Goal: Task Accomplishment & Management: Complete application form

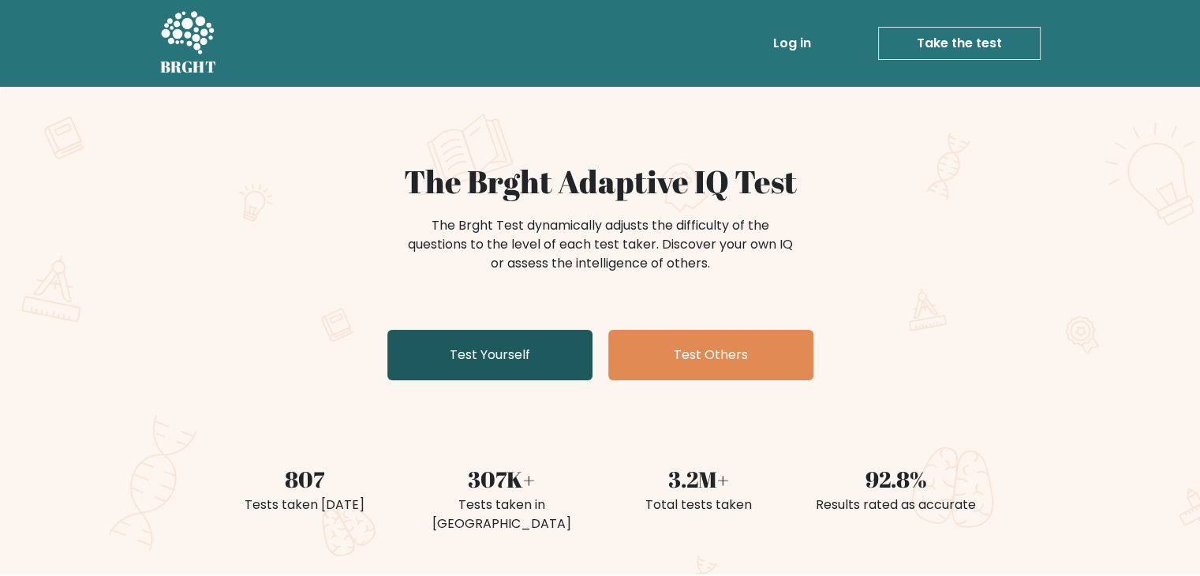
click at [530, 355] on link "Test Yourself" at bounding box center [489, 355] width 205 height 51
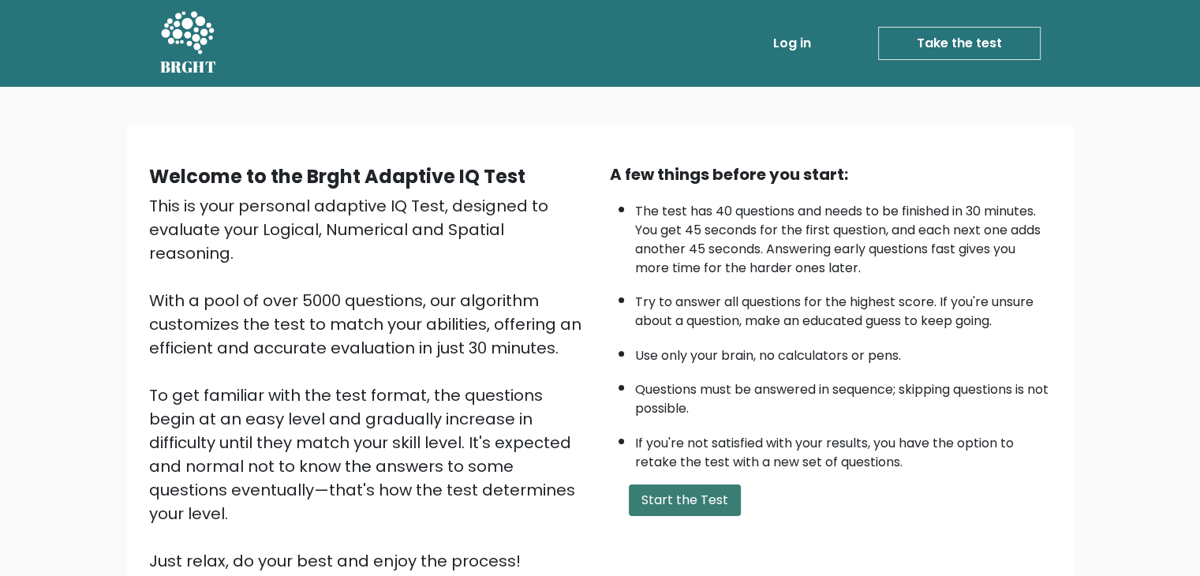
click at [701, 497] on button "Start the Test" at bounding box center [685, 501] width 112 height 32
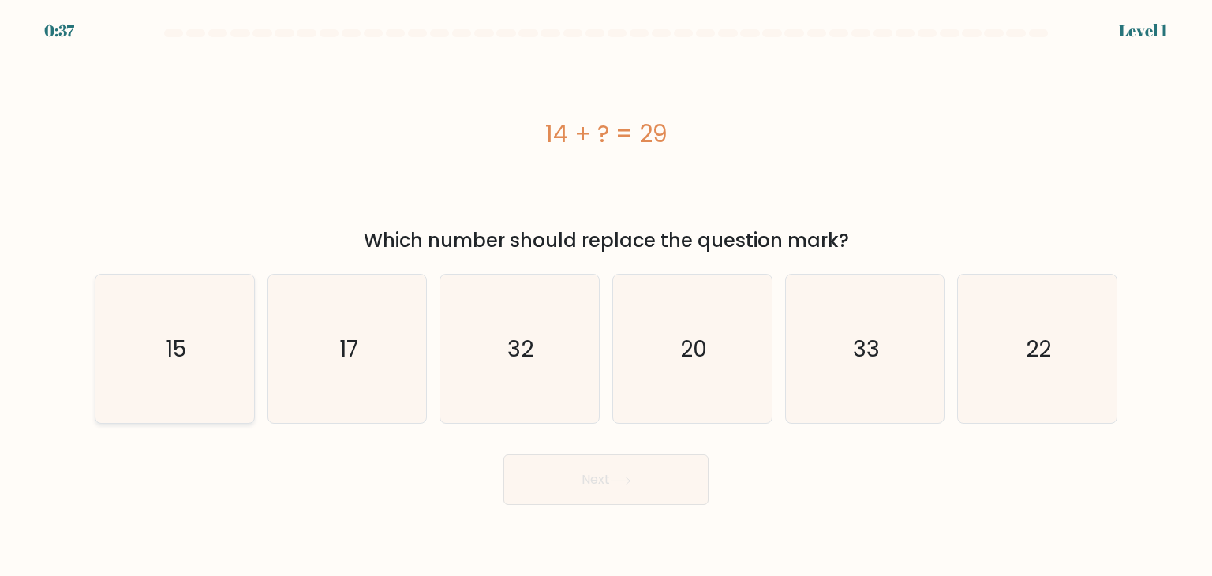
click at [247, 369] on icon "15" at bounding box center [174, 349] width 148 height 148
click at [606, 296] on input "a. 15" at bounding box center [606, 292] width 1 height 8
radio input "true"
click at [621, 485] on icon at bounding box center [620, 481] width 21 height 9
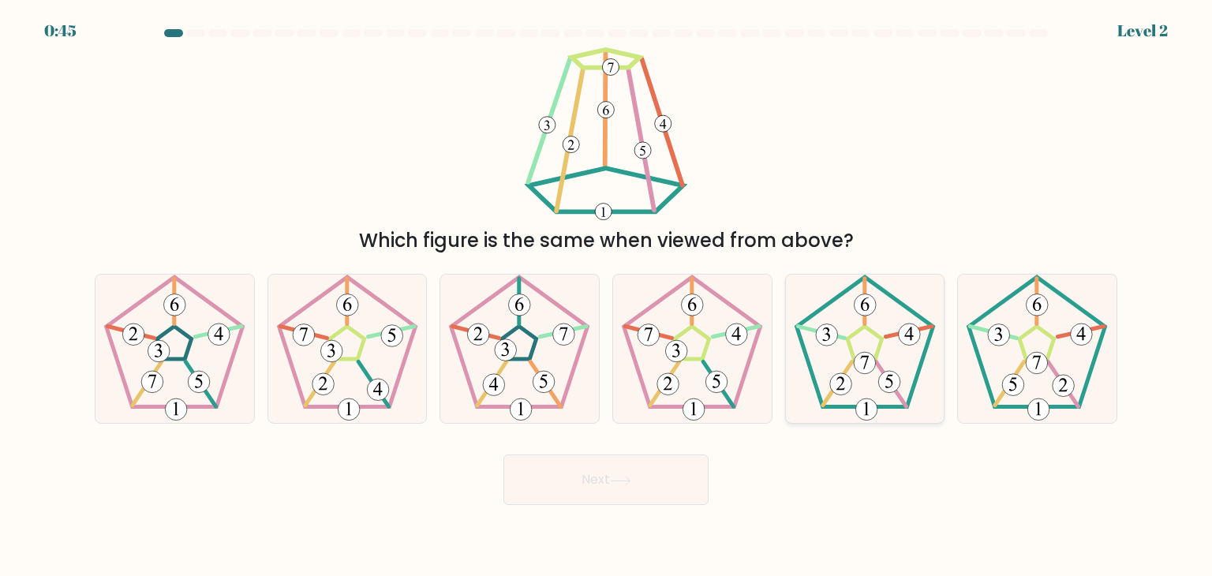
click at [918, 332] on 179 at bounding box center [910, 335] width 22 height 22
click at [607, 296] on input "e." at bounding box center [606, 292] width 1 height 8
radio input "true"
click at [606, 480] on button "Next" at bounding box center [605, 480] width 205 height 51
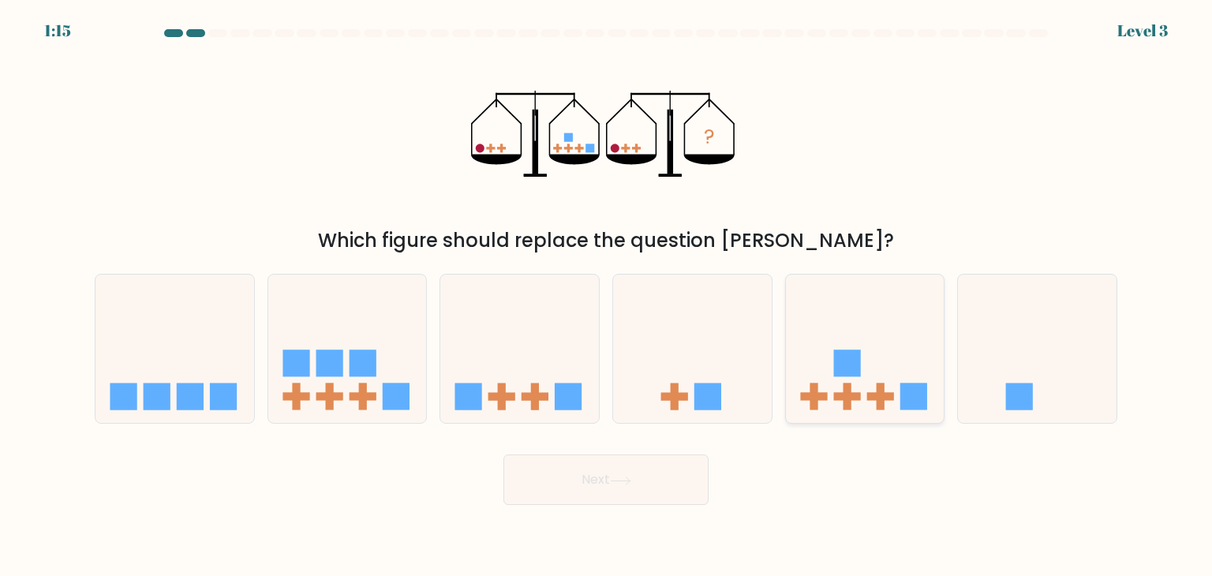
click at [912, 370] on icon at bounding box center [865, 348] width 159 height 131
click at [607, 296] on input "e." at bounding box center [606, 292] width 1 height 8
radio input "true"
click at [660, 484] on button "Next" at bounding box center [605, 480] width 205 height 51
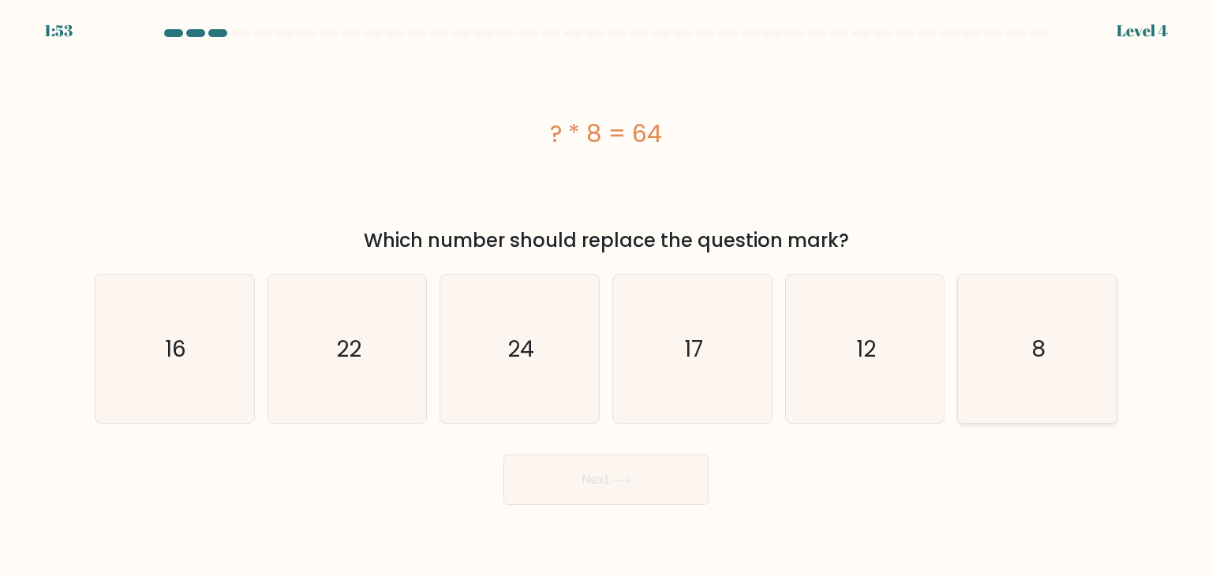
click at [1045, 361] on text "8" at bounding box center [1038, 349] width 14 height 32
click at [607, 296] on input "f. 8" at bounding box center [606, 292] width 1 height 8
radio input "true"
click at [539, 478] on button "Next" at bounding box center [605, 480] width 205 height 51
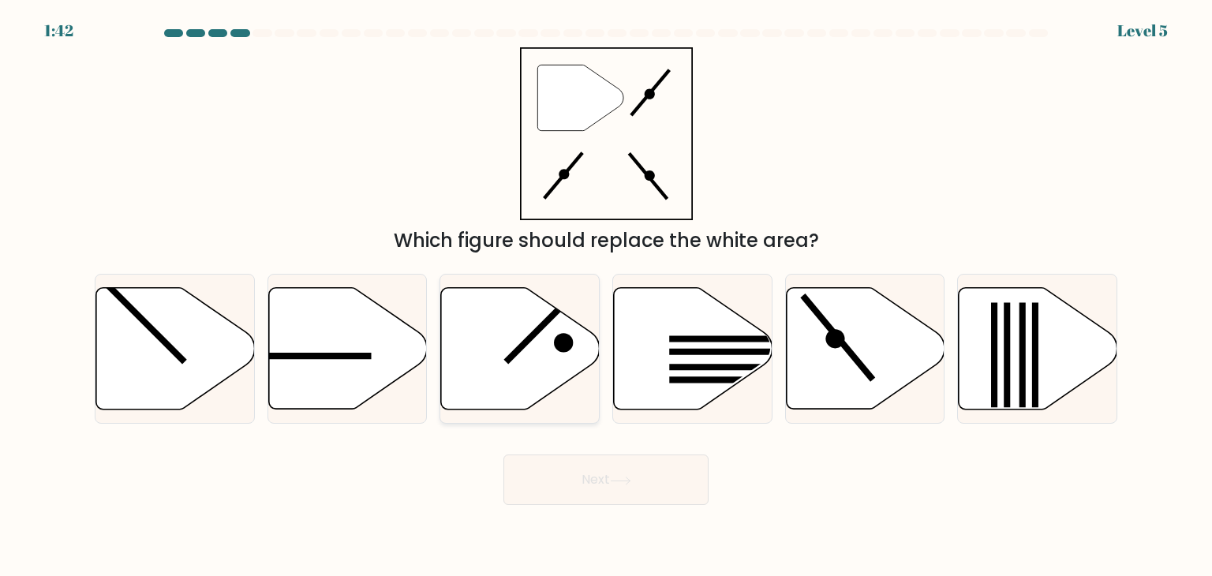
click at [461, 313] on icon at bounding box center [520, 349] width 159 height 122
click at [606, 296] on input "c." at bounding box center [606, 292] width 1 height 8
radio input "true"
click at [575, 485] on button "Next" at bounding box center [605, 480] width 205 height 51
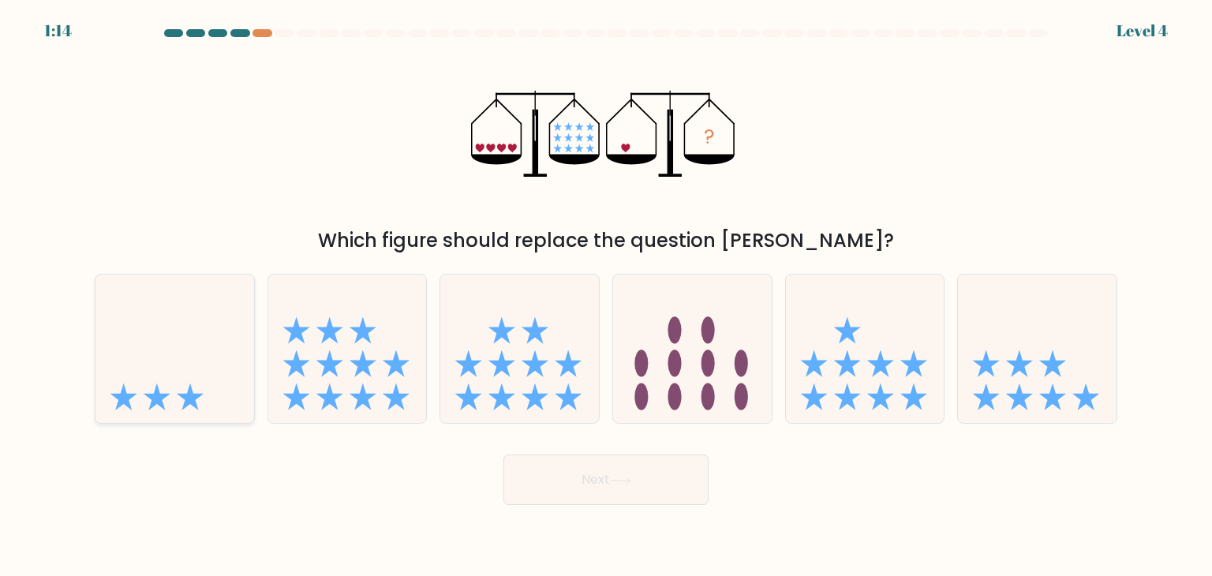
click at [167, 406] on icon at bounding box center [174, 348] width 159 height 131
click at [606, 296] on input "a." at bounding box center [606, 292] width 1 height 8
radio input "true"
click at [619, 504] on button "Next" at bounding box center [605, 480] width 205 height 51
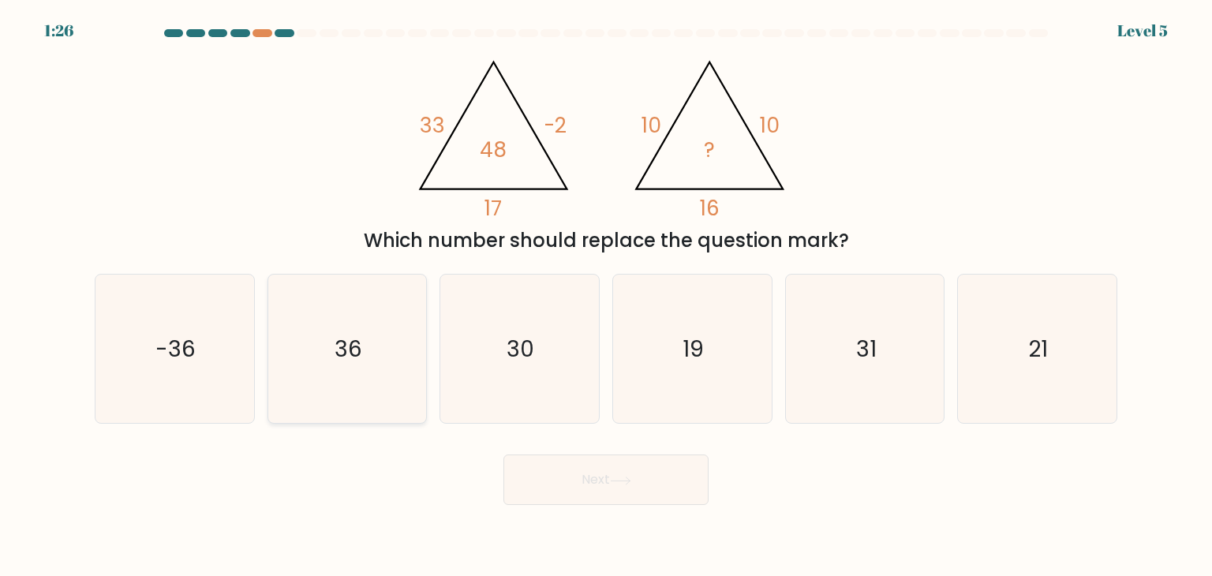
click at [359, 316] on icon "36" at bounding box center [347, 349] width 148 height 148
click at [606, 296] on input "b. 36" at bounding box center [606, 292] width 1 height 8
radio input "true"
click at [565, 480] on button "Next" at bounding box center [605, 480] width 205 height 51
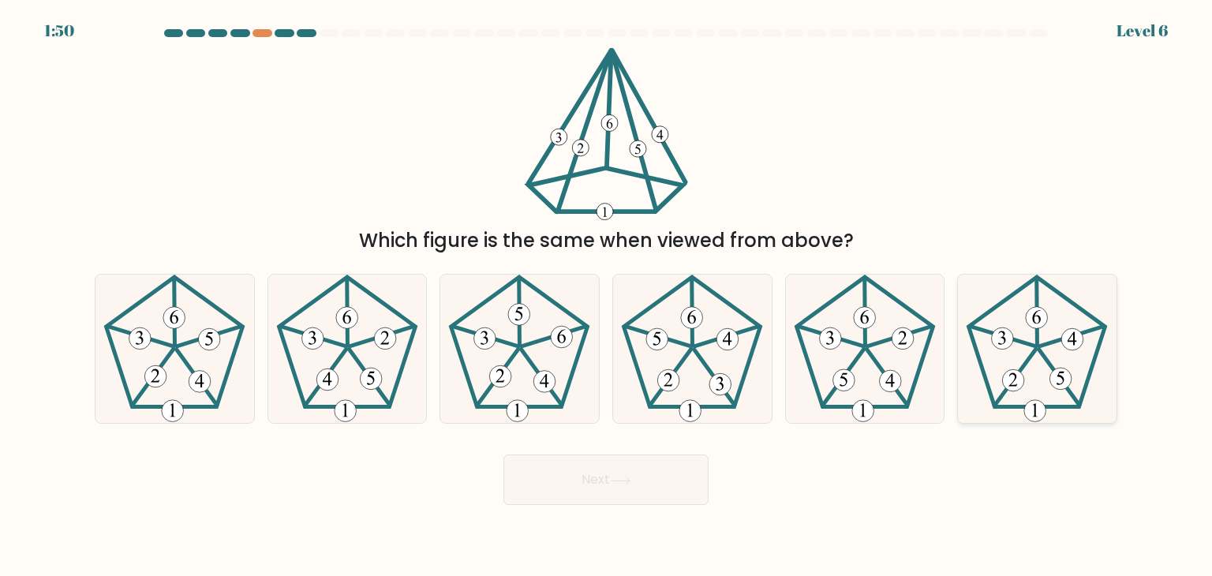
click at [1054, 394] on icon at bounding box center [1037, 349] width 148 height 148
click at [607, 296] on input "f." at bounding box center [606, 292] width 1 height 8
radio input "true"
click at [643, 492] on button "Next" at bounding box center [605, 480] width 205 height 51
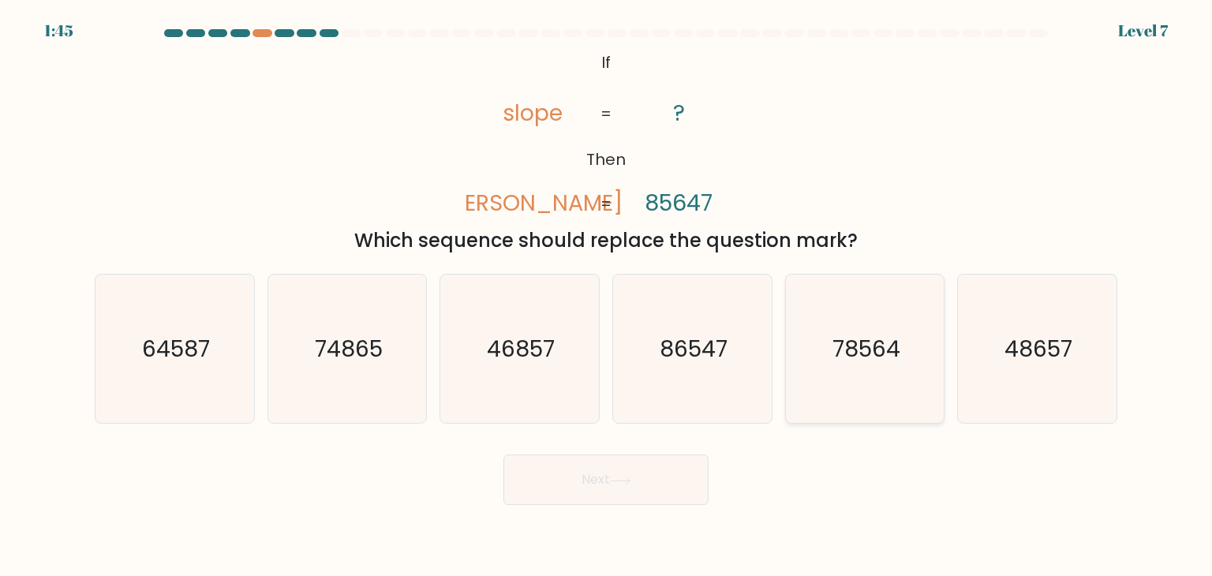
click at [894, 365] on icon "78564" at bounding box center [865, 349] width 148 height 148
click at [607, 296] on input "e. 78564" at bounding box center [606, 292] width 1 height 8
radio input "true"
click at [669, 472] on button "Next" at bounding box center [605, 480] width 205 height 51
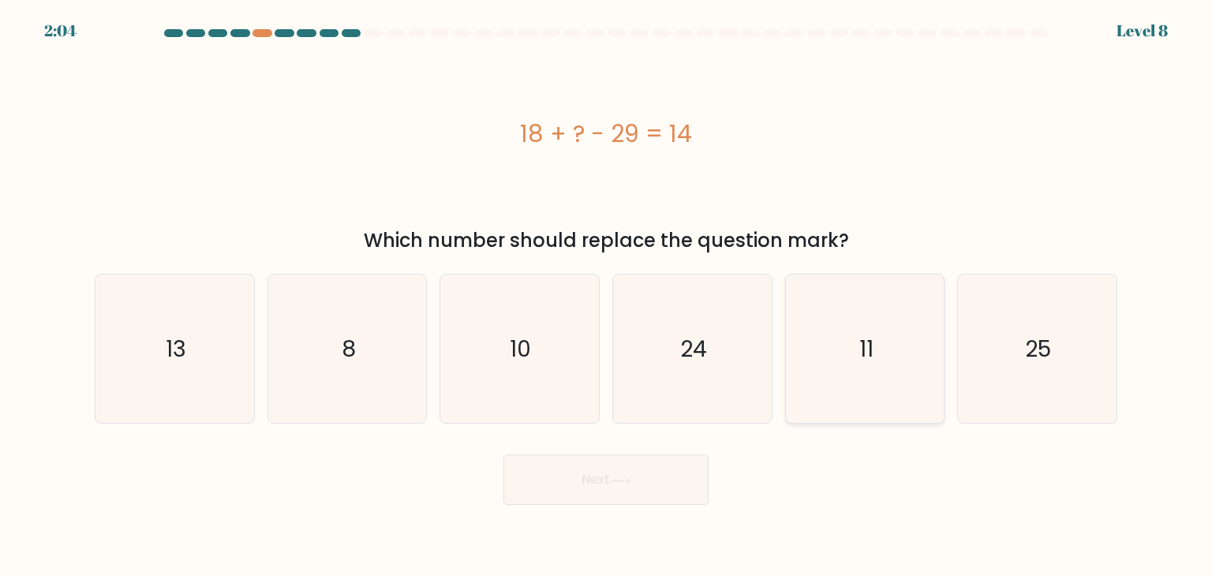
click at [833, 327] on icon "11" at bounding box center [865, 349] width 148 height 148
click at [607, 296] on input "e. 11" at bounding box center [606, 292] width 1 height 8
radio input "true"
click at [1033, 377] on icon "25" at bounding box center [1037, 349] width 148 height 148
click at [607, 296] on input "f. 25" at bounding box center [606, 292] width 1 height 8
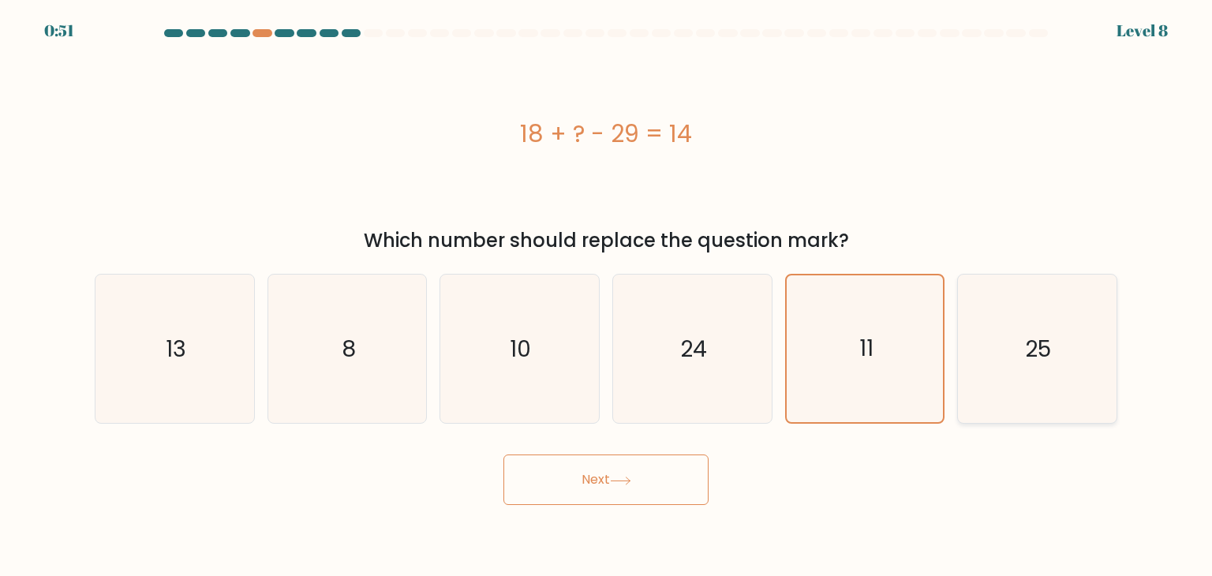
radio input "true"
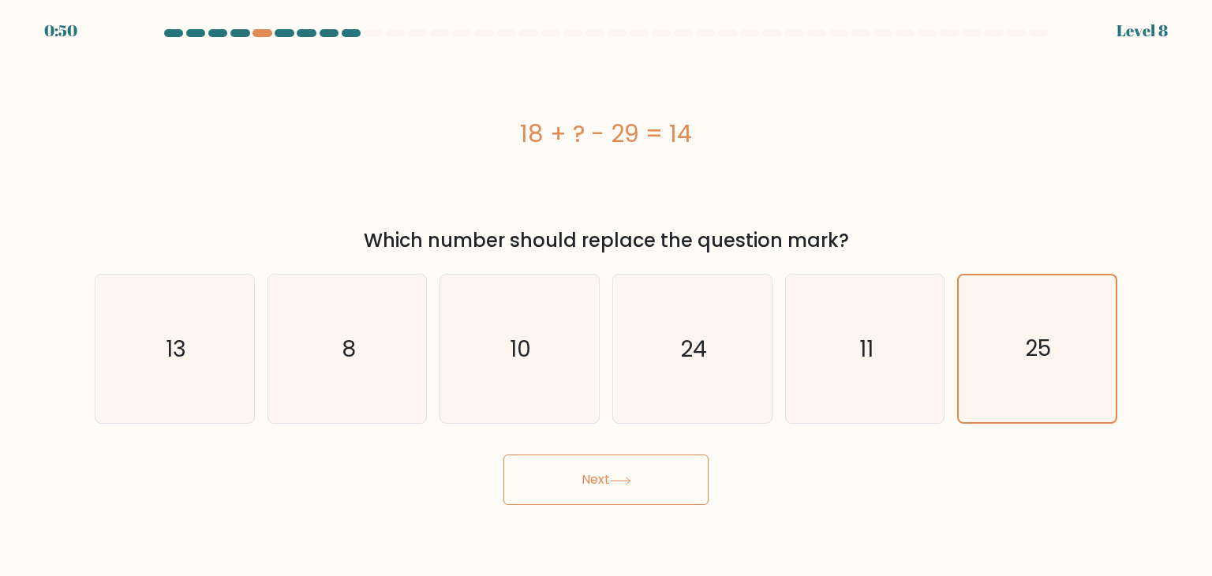
click at [567, 477] on button "Next" at bounding box center [605, 480] width 205 height 51
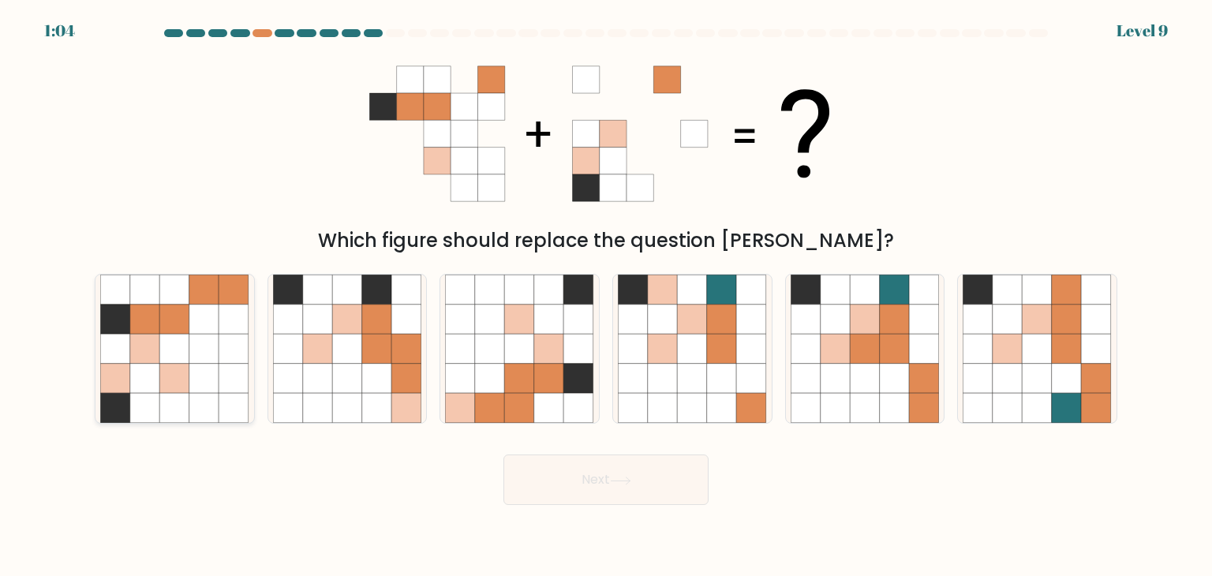
click at [171, 348] on icon at bounding box center [175, 349] width 30 height 30
click at [606, 296] on input "a." at bounding box center [606, 292] width 1 height 8
radio input "true"
click at [549, 470] on button "Next" at bounding box center [605, 480] width 205 height 51
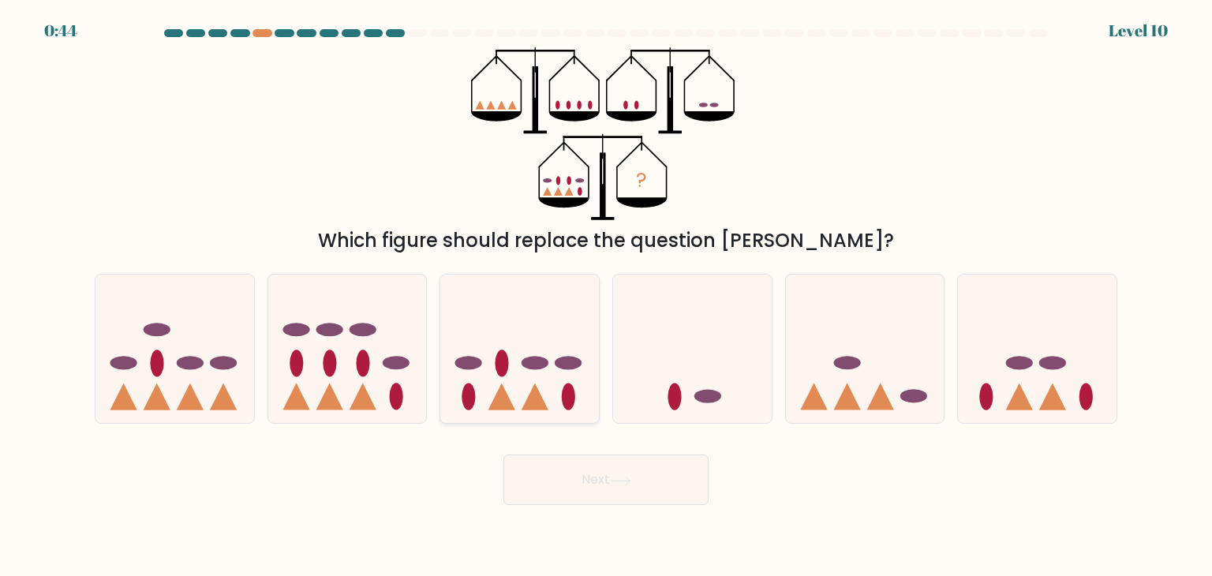
click at [556, 369] on icon at bounding box center [519, 348] width 159 height 131
click at [606, 296] on input "c." at bounding box center [606, 292] width 1 height 8
radio input "true"
click at [597, 462] on button "Next" at bounding box center [605, 480] width 205 height 51
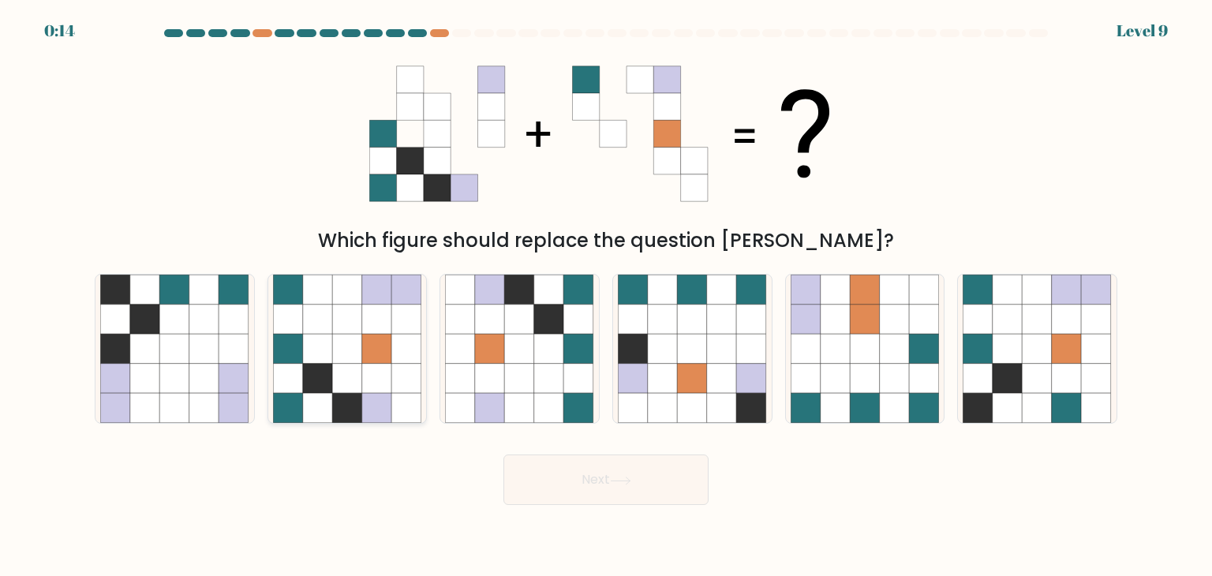
click at [410, 339] on icon at bounding box center [406, 349] width 30 height 30
click at [606, 296] on input "b." at bounding box center [606, 292] width 1 height 8
radio input "true"
click at [593, 481] on button "Next" at bounding box center [605, 480] width 205 height 51
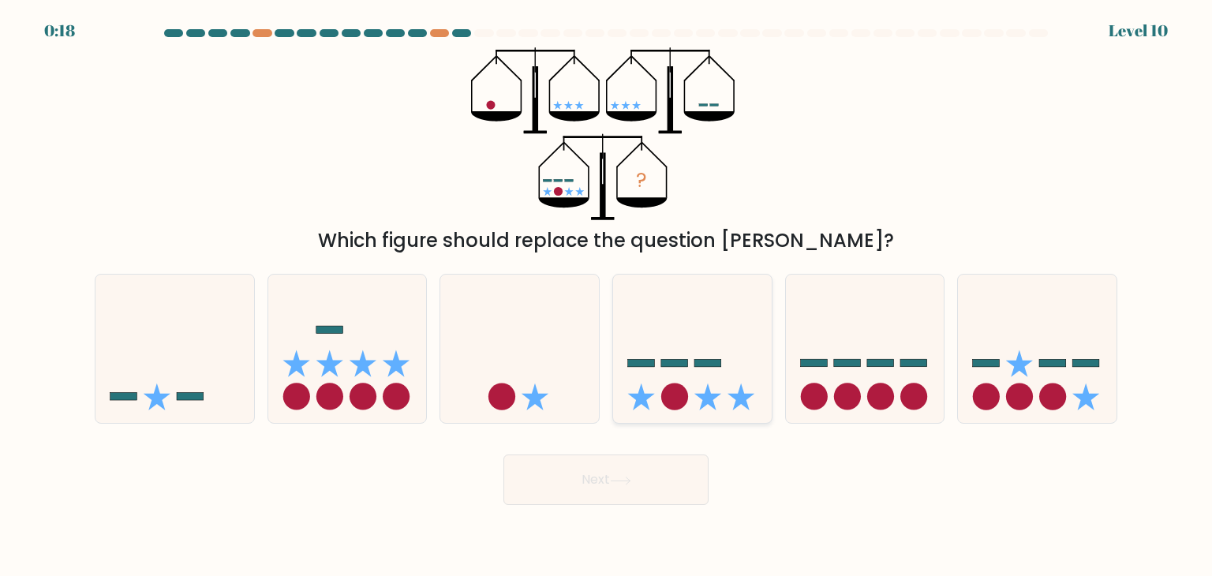
click at [679, 379] on icon at bounding box center [692, 348] width 159 height 131
click at [607, 296] on input "d." at bounding box center [606, 292] width 1 height 8
radio input "true"
click at [638, 481] on button "Next" at bounding box center [605, 480] width 205 height 51
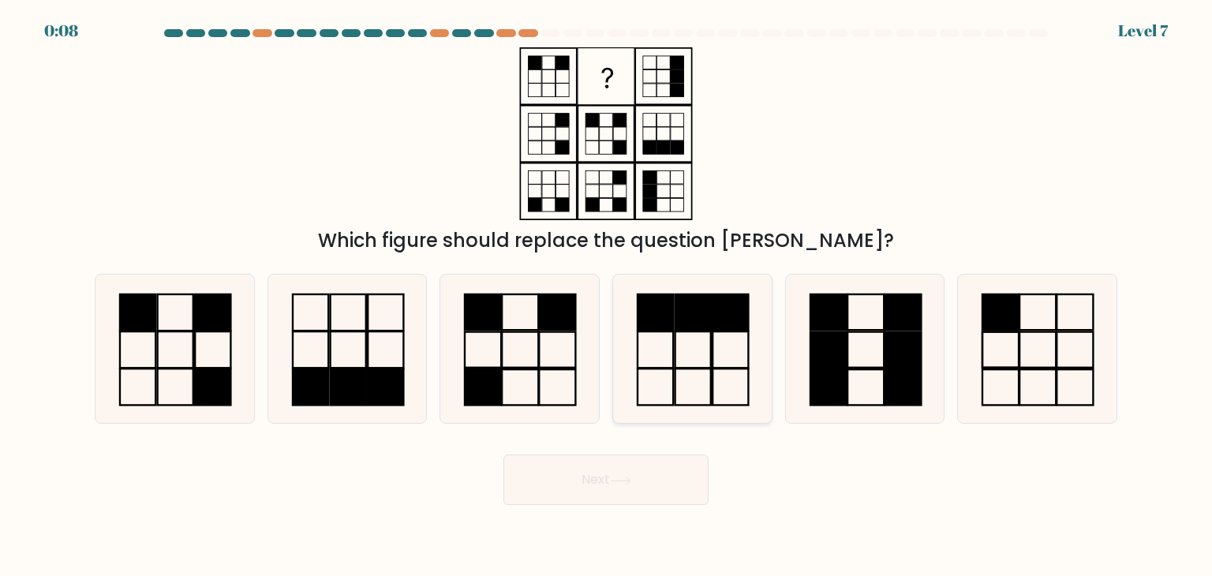
click at [679, 331] on rect at bounding box center [694, 349] width 36 height 36
click at [607, 296] on input "d." at bounding box center [606, 292] width 1 height 8
radio input "true"
click at [600, 510] on body "0:06 Level 7" at bounding box center [606, 288] width 1212 height 576
click at [601, 484] on button "Next" at bounding box center [605, 480] width 205 height 51
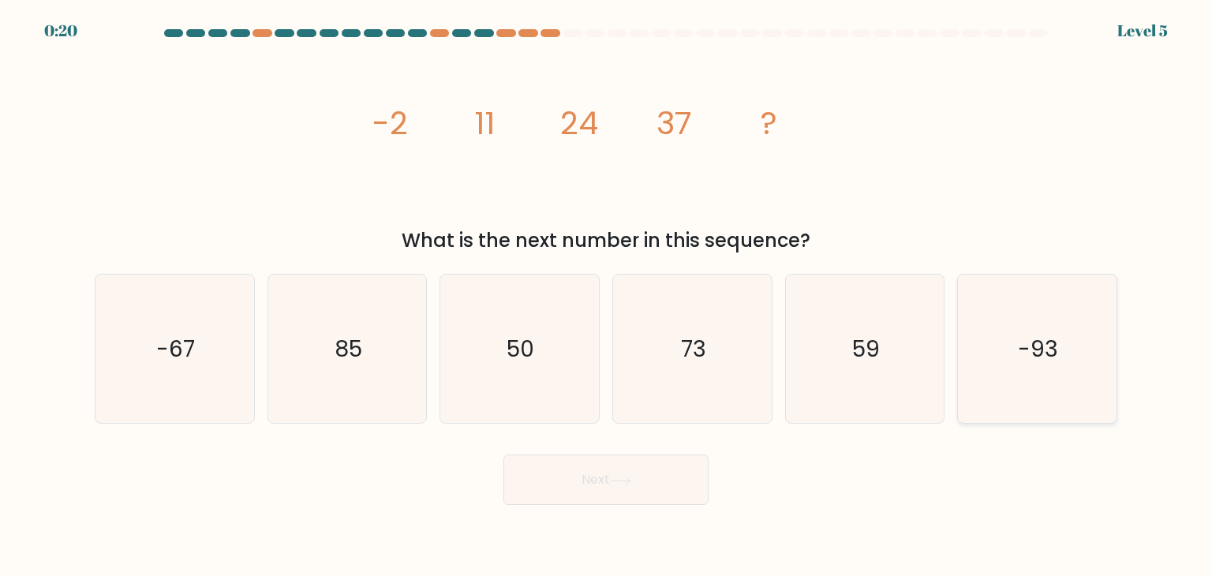
click at [1067, 376] on icon "-93" at bounding box center [1037, 349] width 148 height 148
click at [607, 296] on input "f. -93" at bounding box center [606, 292] width 1 height 8
radio input "true"
click at [577, 481] on button "Next" at bounding box center [605, 480] width 205 height 51
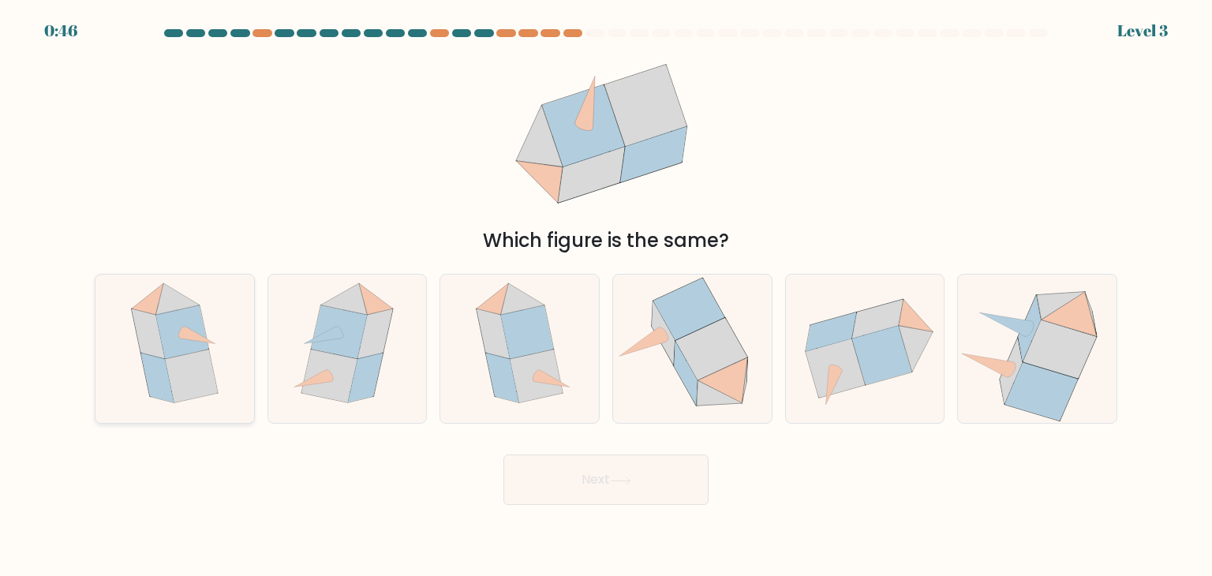
click at [245, 365] on div at bounding box center [175, 349] width 160 height 150
click at [606, 296] on input "a." at bounding box center [606, 292] width 1 height 8
radio input "true"
click at [692, 503] on button "Next" at bounding box center [605, 480] width 205 height 51
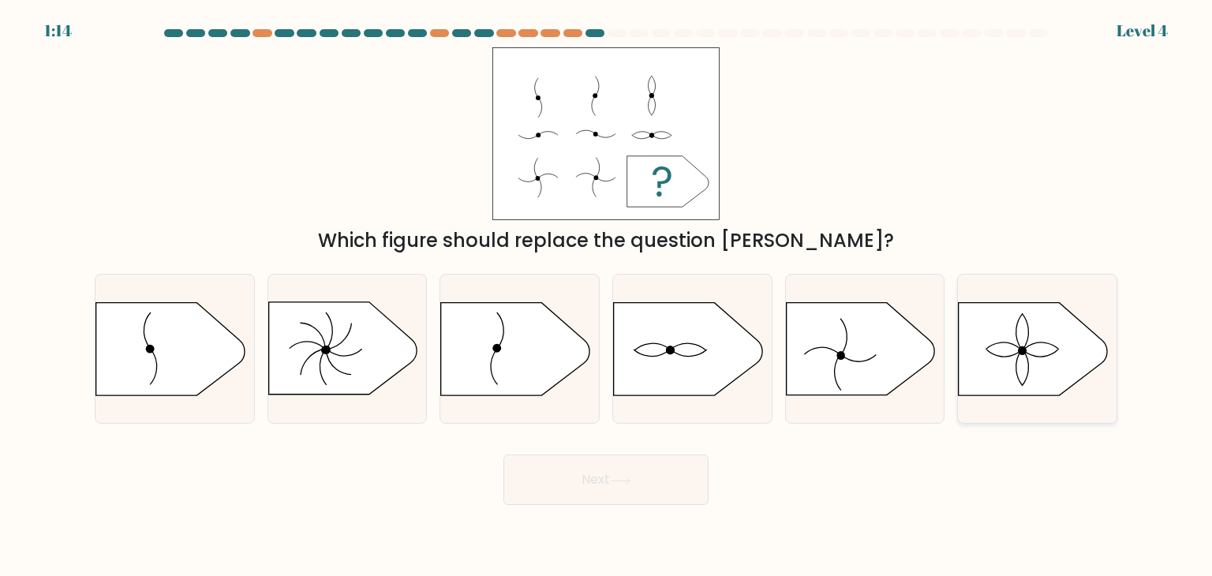
click at [962, 361] on icon at bounding box center [1033, 349] width 148 height 92
click at [607, 296] on input "f." at bounding box center [606, 292] width 1 height 8
radio input "true"
click at [672, 476] on button "Next" at bounding box center [605, 480] width 205 height 51
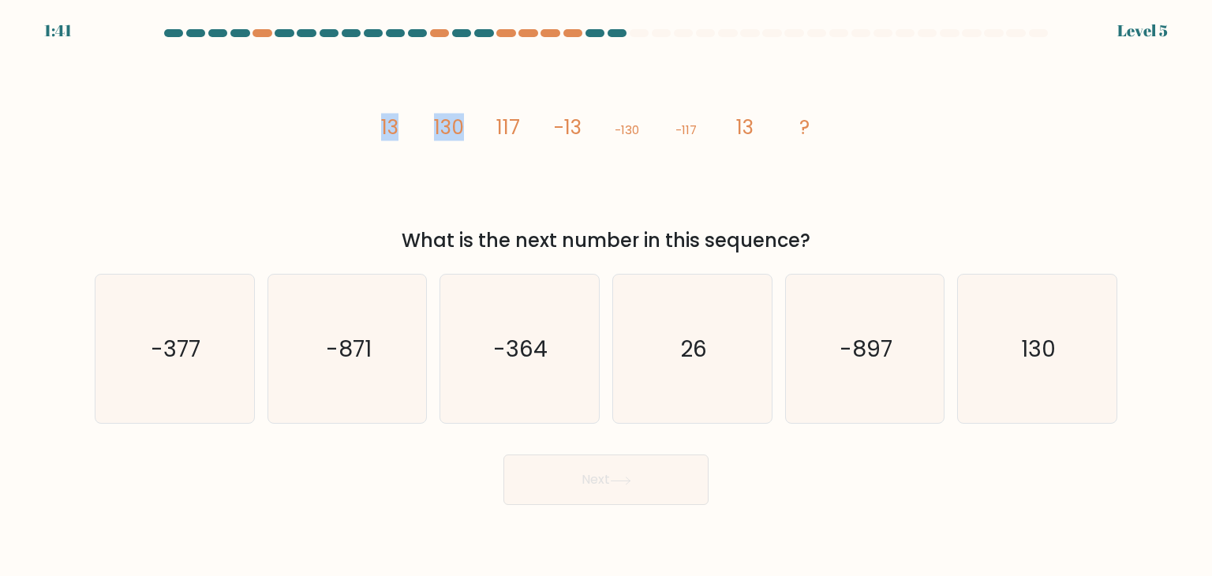
drag, startPoint x: 417, startPoint y: 140, endPoint x: 483, endPoint y: 149, distance: 67.0
click at [483, 149] on icon "image/svg+xml 13 130 117 -13 -130 -117 13 ?" at bounding box center [605, 133] width 473 height 173
click at [527, 122] on icon "image/svg+xml 13 130 117 -13 -130 -117 13 ?" at bounding box center [605, 133] width 473 height 173
click at [1076, 391] on icon "130" at bounding box center [1037, 349] width 148 height 148
click at [607, 296] on input "f. 130" at bounding box center [606, 292] width 1 height 8
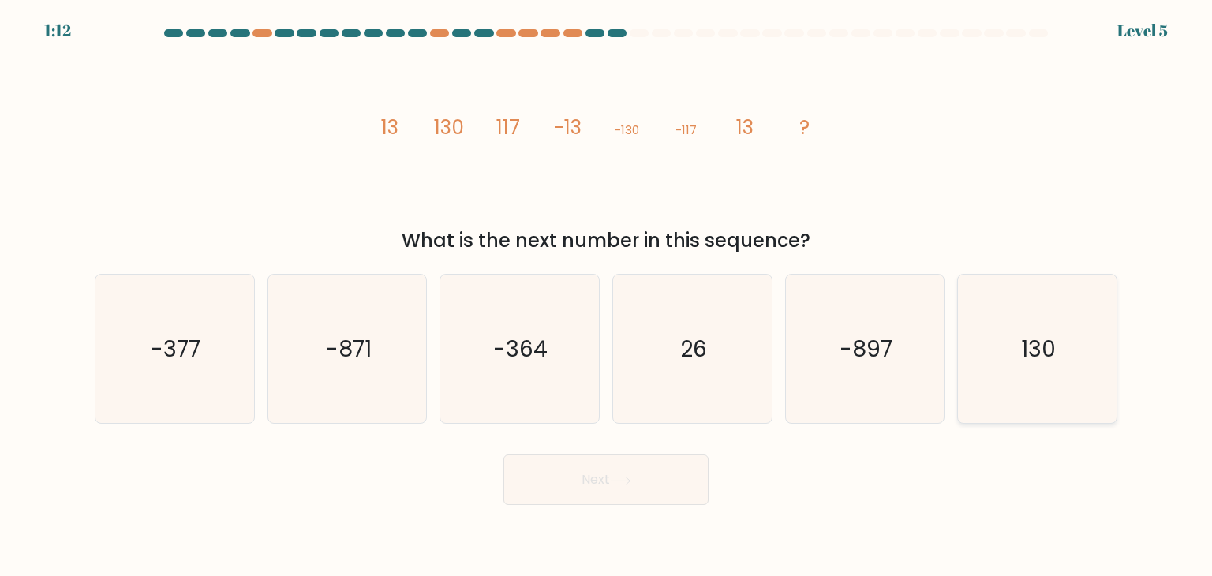
radio input "true"
click at [671, 464] on button "Next" at bounding box center [605, 480] width 205 height 51
click at [668, 465] on button "Next" at bounding box center [605, 480] width 205 height 51
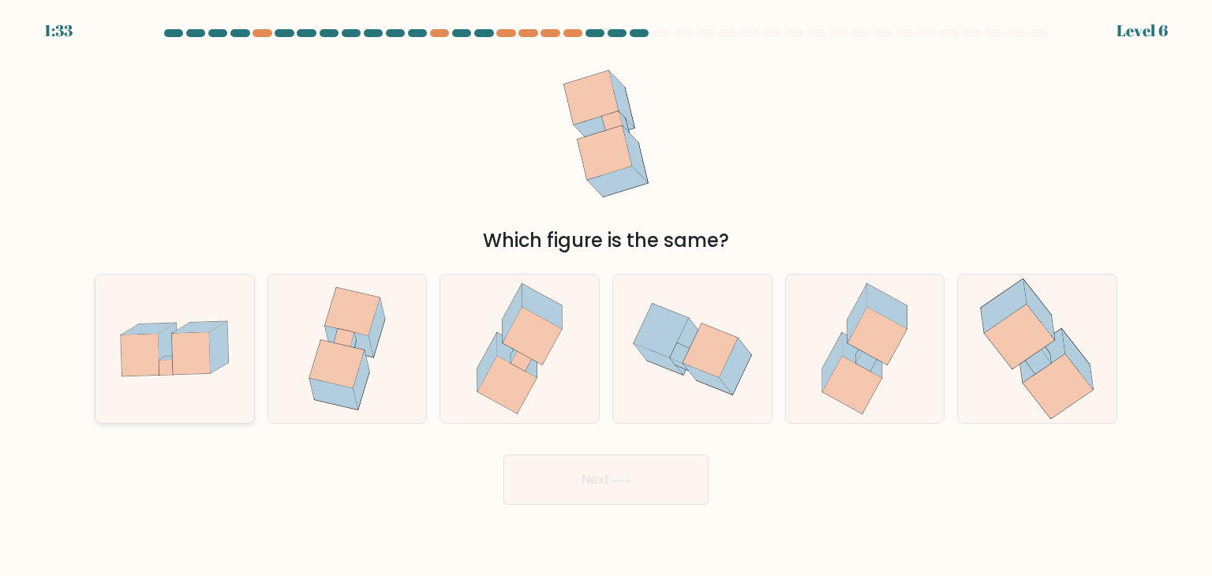
click at [233, 357] on icon at bounding box center [174, 348] width 159 height 109
click at [606, 296] on input "a." at bounding box center [606, 292] width 1 height 8
radio input "true"
click at [634, 485] on button "Next" at bounding box center [605, 480] width 205 height 51
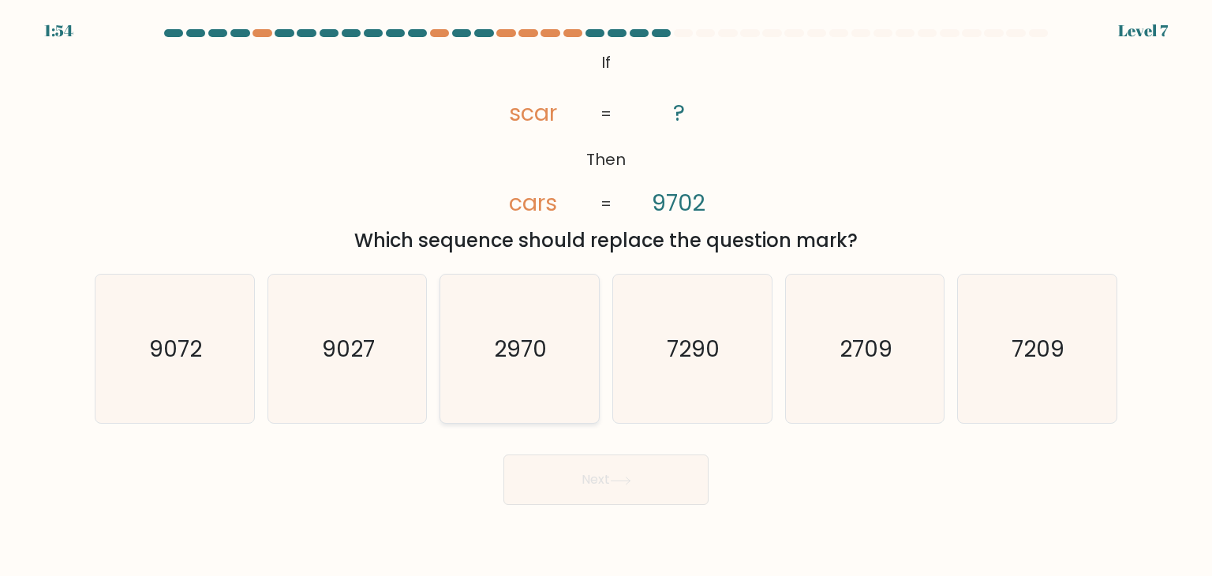
click at [565, 302] on icon "2970" at bounding box center [519, 349] width 148 height 148
click at [606, 296] on input "c. 2970" at bounding box center [606, 292] width 1 height 8
radio input "true"
click at [619, 458] on button "Next" at bounding box center [605, 480] width 205 height 51
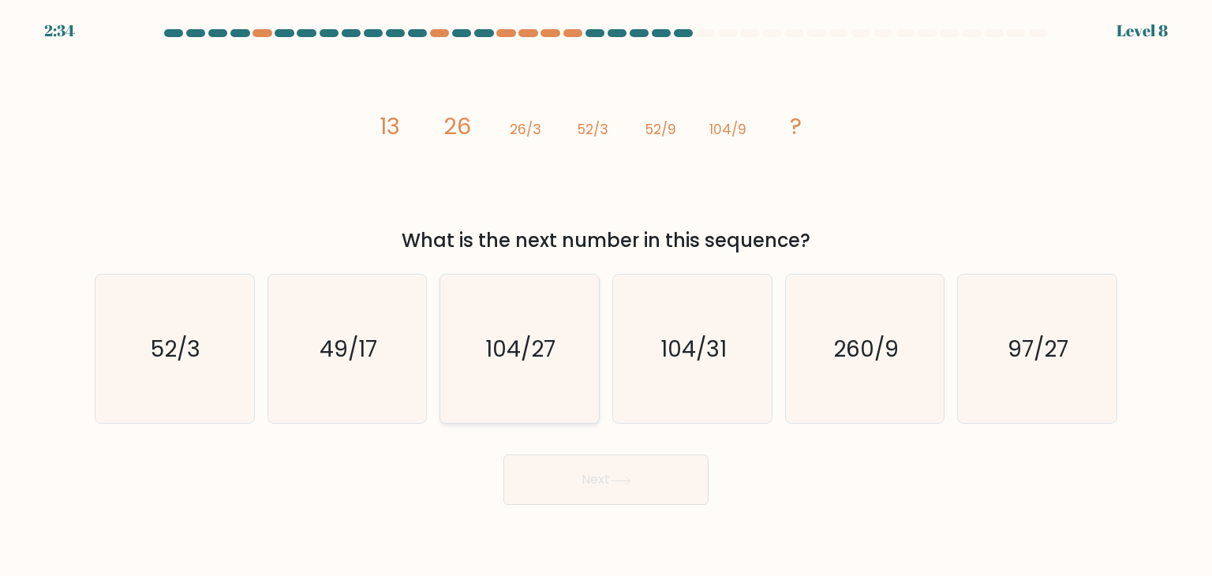
click at [547, 355] on text "104/27" at bounding box center [521, 349] width 70 height 32
click at [606, 296] on input "c. 104/27" at bounding box center [606, 292] width 1 height 8
radio input "true"
click at [542, 465] on button "Next" at bounding box center [605, 480] width 205 height 51
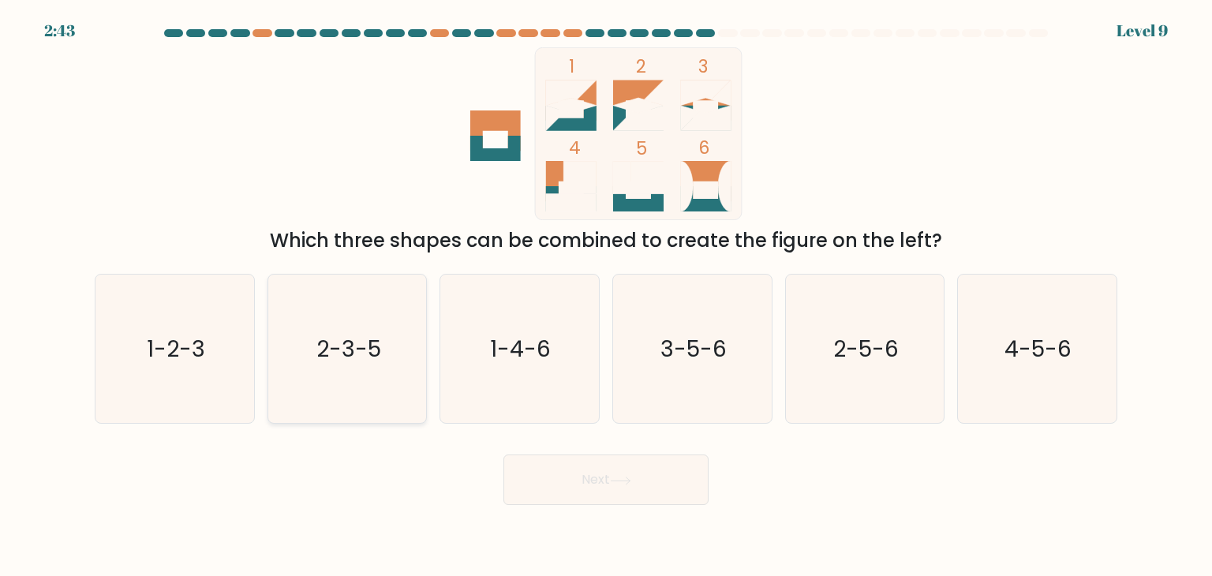
click at [391, 342] on icon "2-3-5" at bounding box center [347, 349] width 148 height 148
click at [606, 296] on input "b. 2-3-5" at bounding box center [606, 292] width 1 height 8
radio input "true"
click at [653, 468] on button "Next" at bounding box center [605, 480] width 205 height 51
click at [652, 469] on button "Next" at bounding box center [605, 480] width 205 height 51
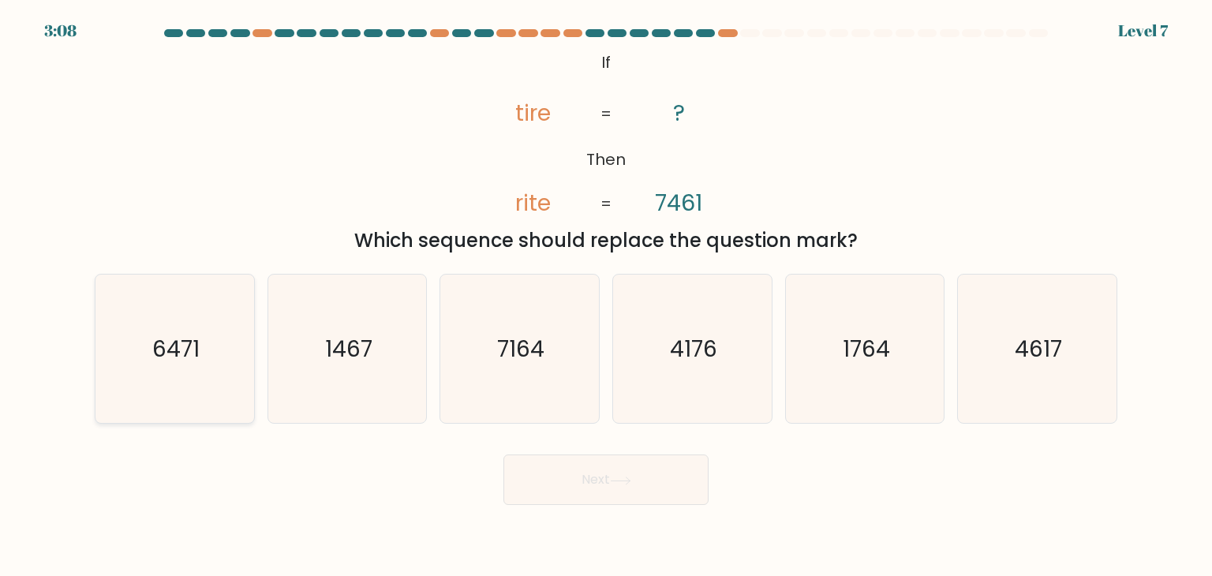
click at [192, 361] on text "6471" at bounding box center [175, 349] width 47 height 32
click at [606, 296] on input "a. 6471" at bounding box center [606, 292] width 1 height 8
radio input "true"
click at [632, 488] on button "Next" at bounding box center [605, 480] width 205 height 51
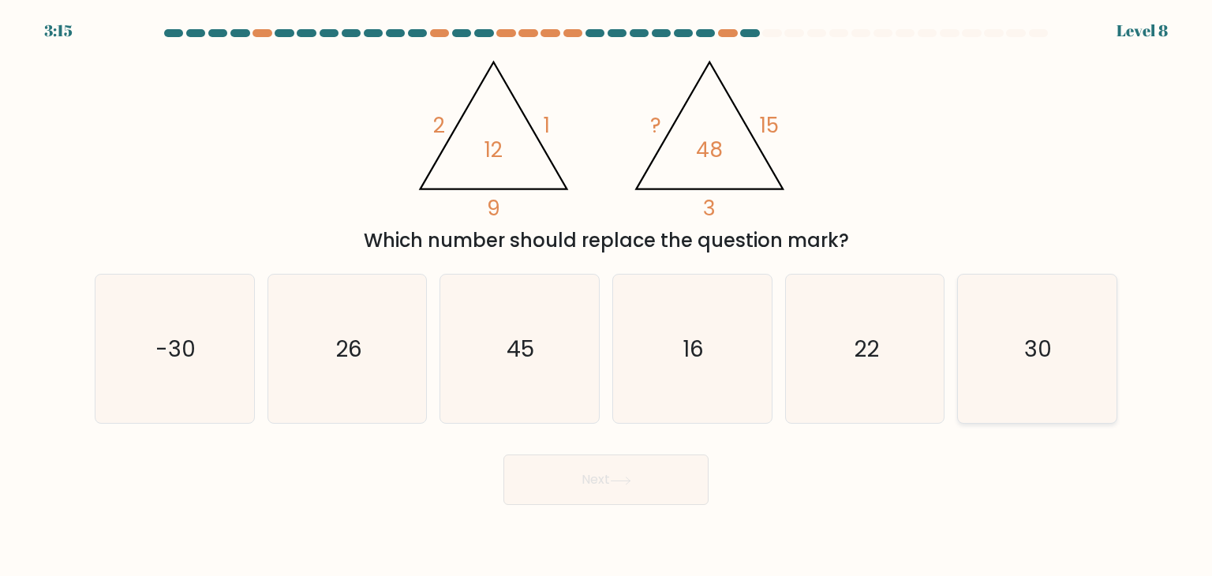
click at [975, 371] on icon "30" at bounding box center [1037, 349] width 148 height 148
click at [607, 296] on input "f. 30" at bounding box center [606, 292] width 1 height 8
radio input "true"
click at [489, 488] on div "Next" at bounding box center [606, 474] width 1042 height 62
click at [577, 498] on button "Next" at bounding box center [605, 480] width 205 height 51
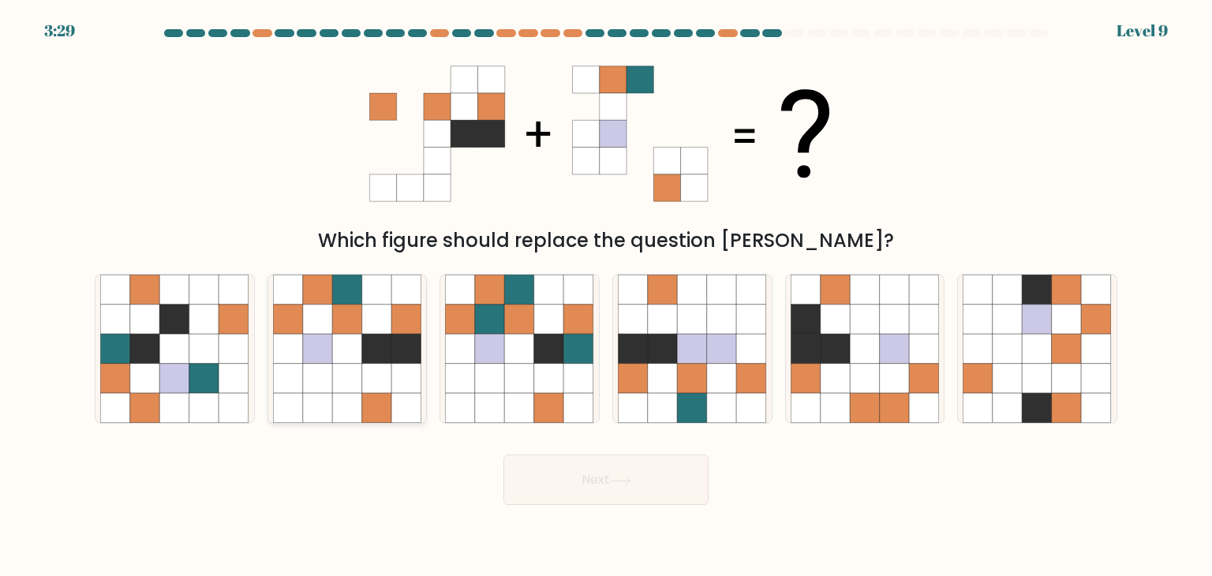
click at [372, 360] on icon at bounding box center [377, 349] width 30 height 30
click at [606, 296] on input "b." at bounding box center [606, 292] width 1 height 8
radio input "true"
click at [615, 477] on icon at bounding box center [620, 481] width 21 height 9
